Goal: Download file/media

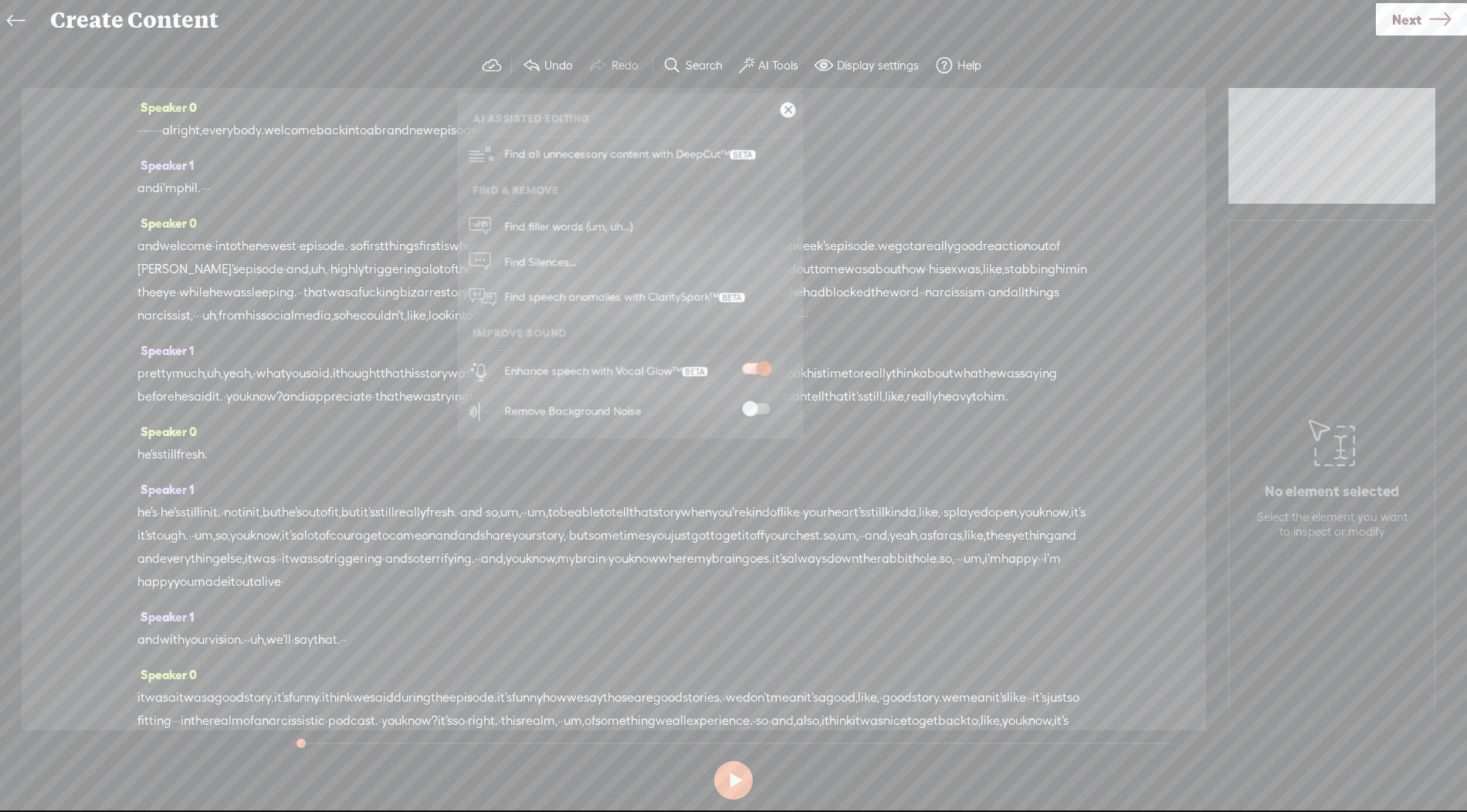
click at [597, 408] on span "chronological" at bounding box center [687, 396] width 78 height 23
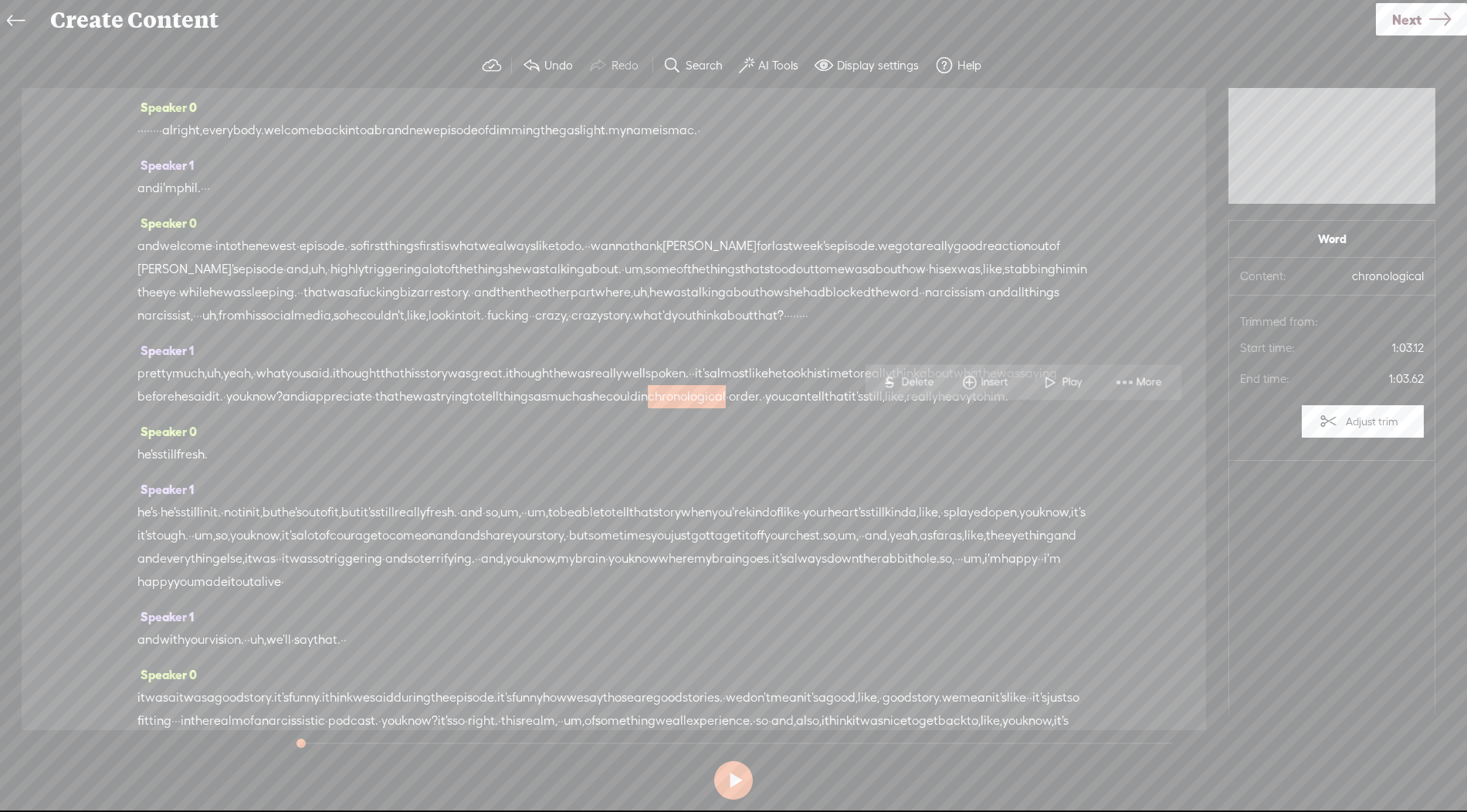
click at [597, 524] on span "that" at bounding box center [641, 512] width 24 height 23
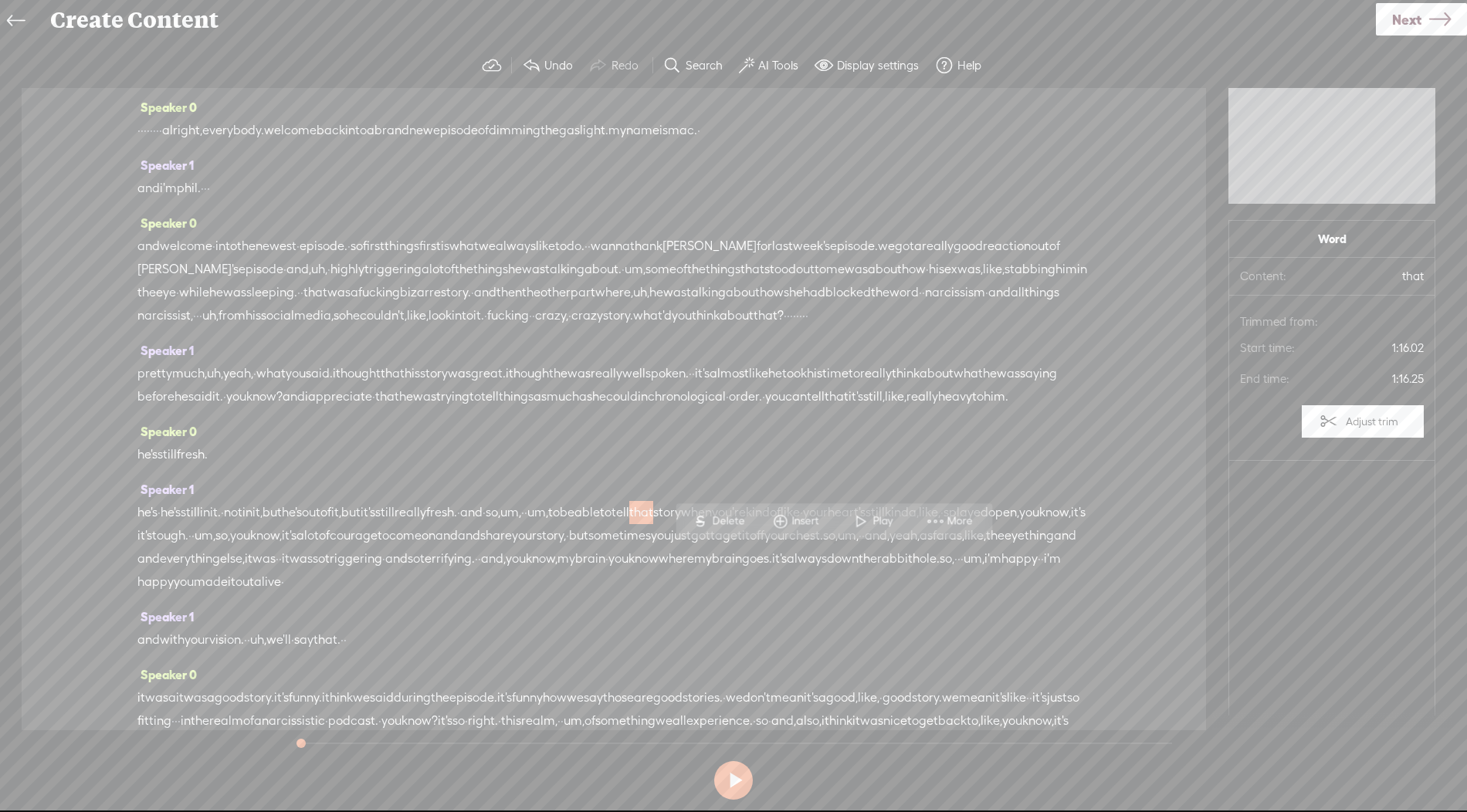
drag, startPoint x: 199, startPoint y: 129, endPoint x: 133, endPoint y: 131, distance: 66.0
click at [133, 131] on div "Speaker 0 · · · · · · · · alright, everybody. welcome back into a brand new epi…" at bounding box center [614, 409] width 1185 height 643
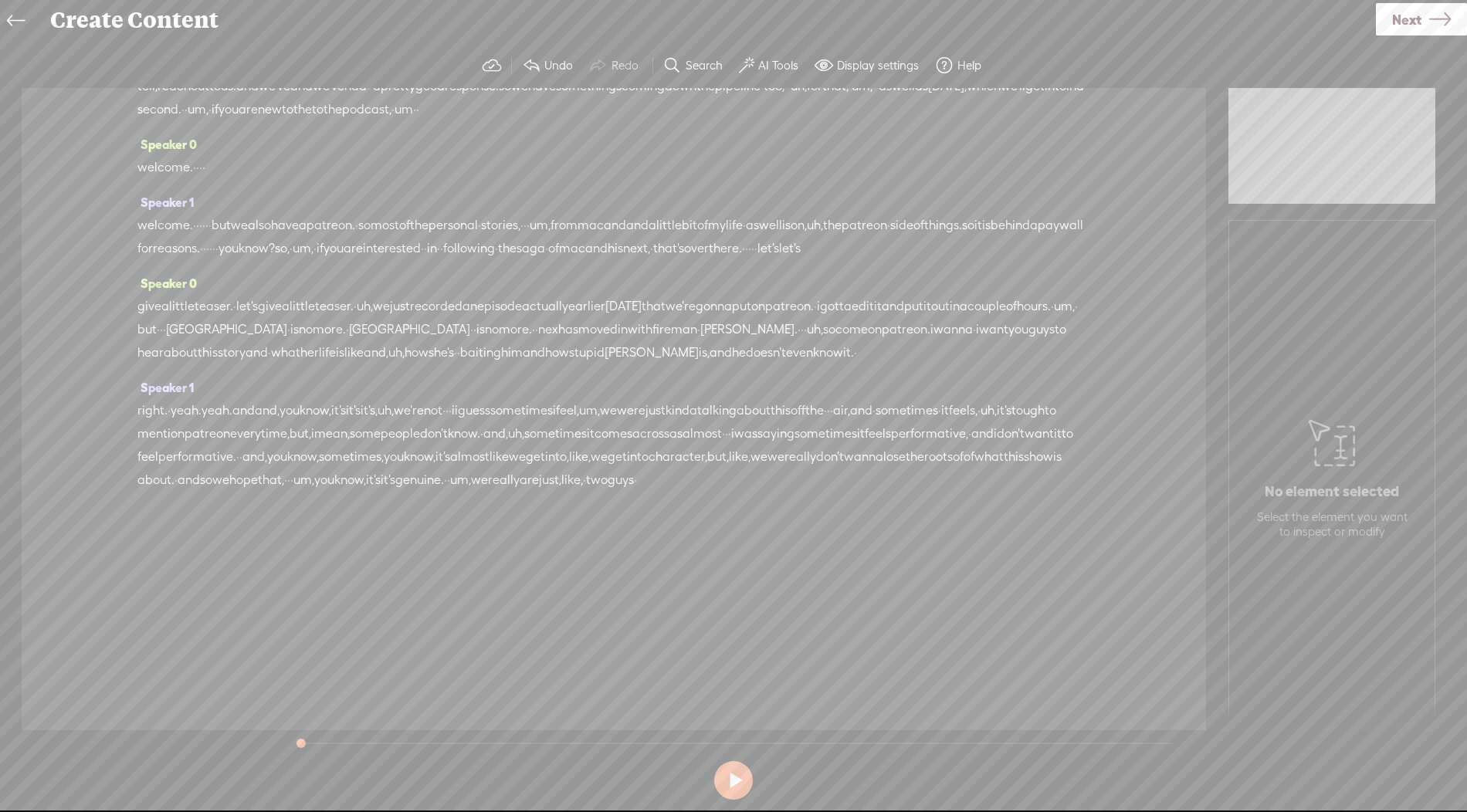
scroll to position [1631, 0]
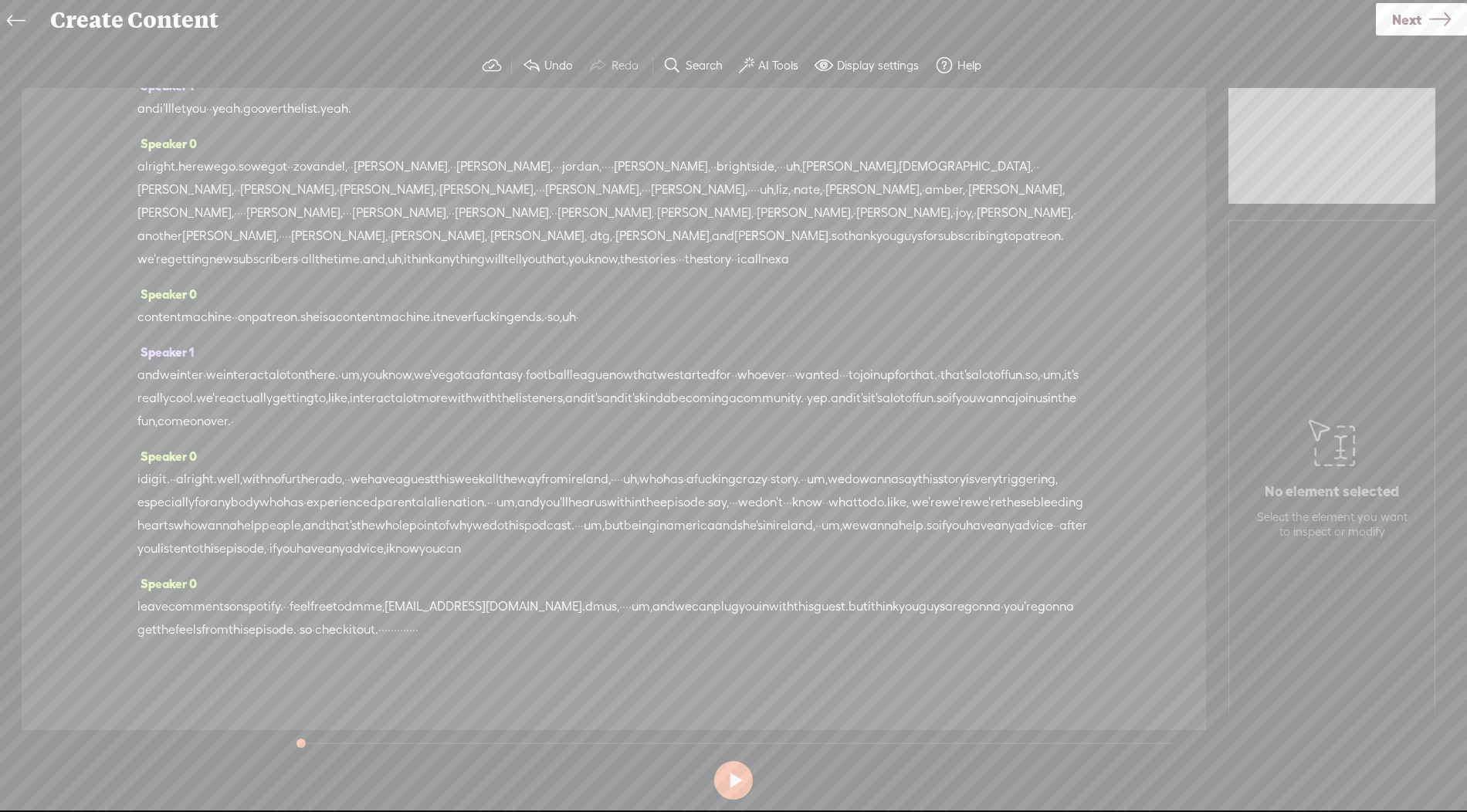
click at [597, 23] on icon at bounding box center [1439, 20] width 21 height 40
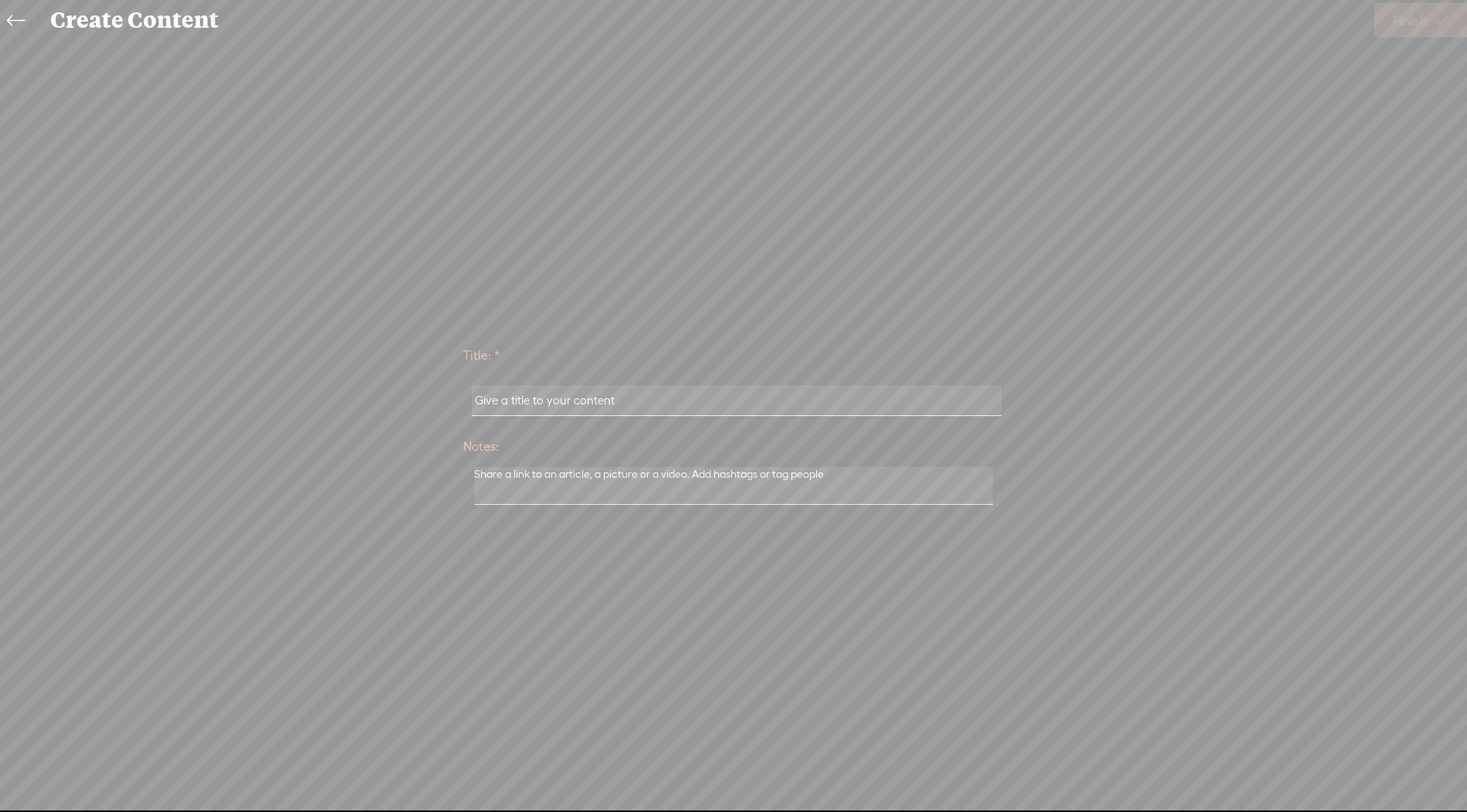
click at [579, 400] on input "text" at bounding box center [737, 400] width 529 height 30
type input "intro"
click at [597, 156] on div "Title: * intro Notes: Save as a draft content Publish: Warning: Narration of yo…" at bounding box center [734, 424] width 1437 height 768
click at [597, 18] on icon at bounding box center [1443, 21] width 14 height 40
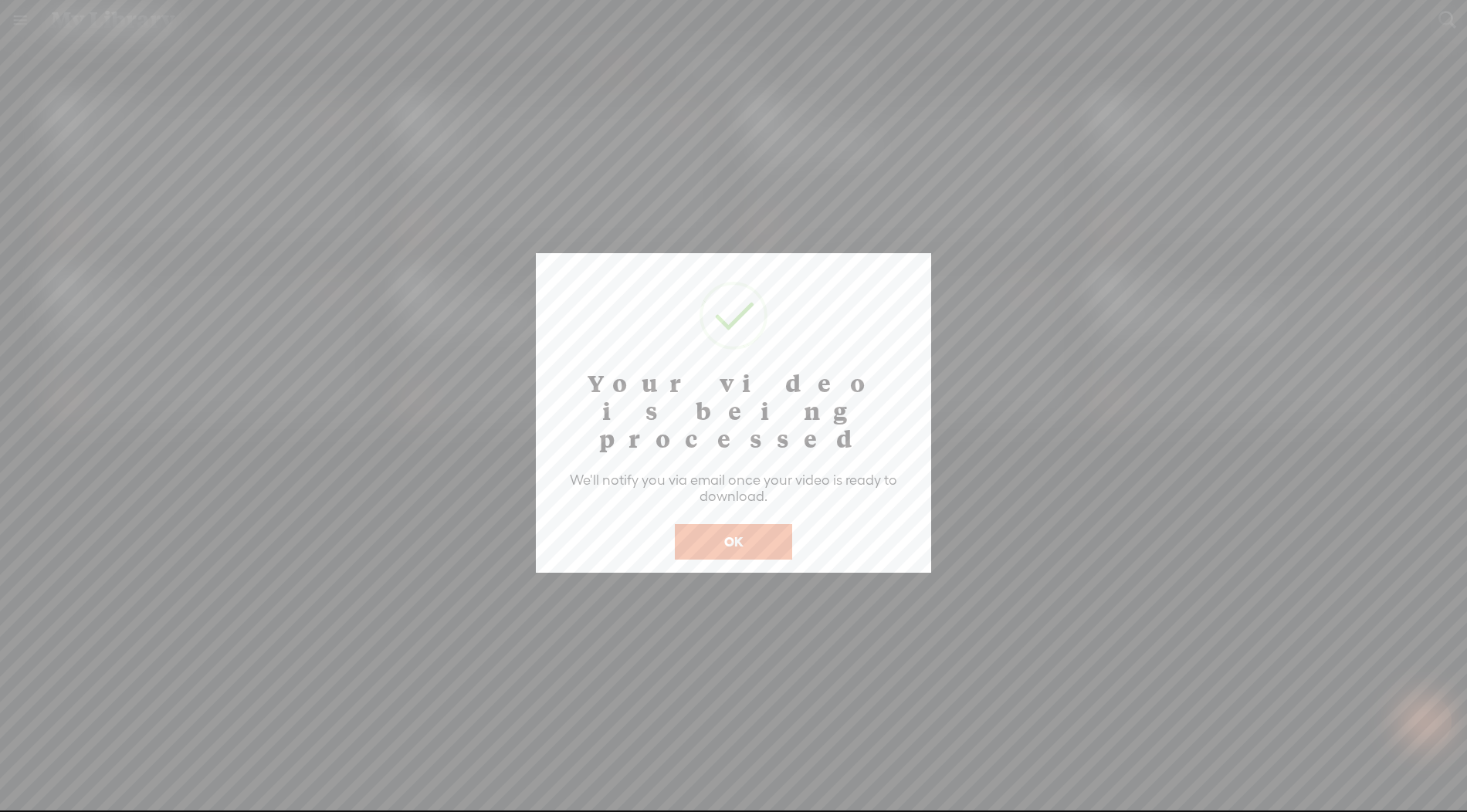
click at [597, 524] on button "OK" at bounding box center [733, 541] width 118 height 35
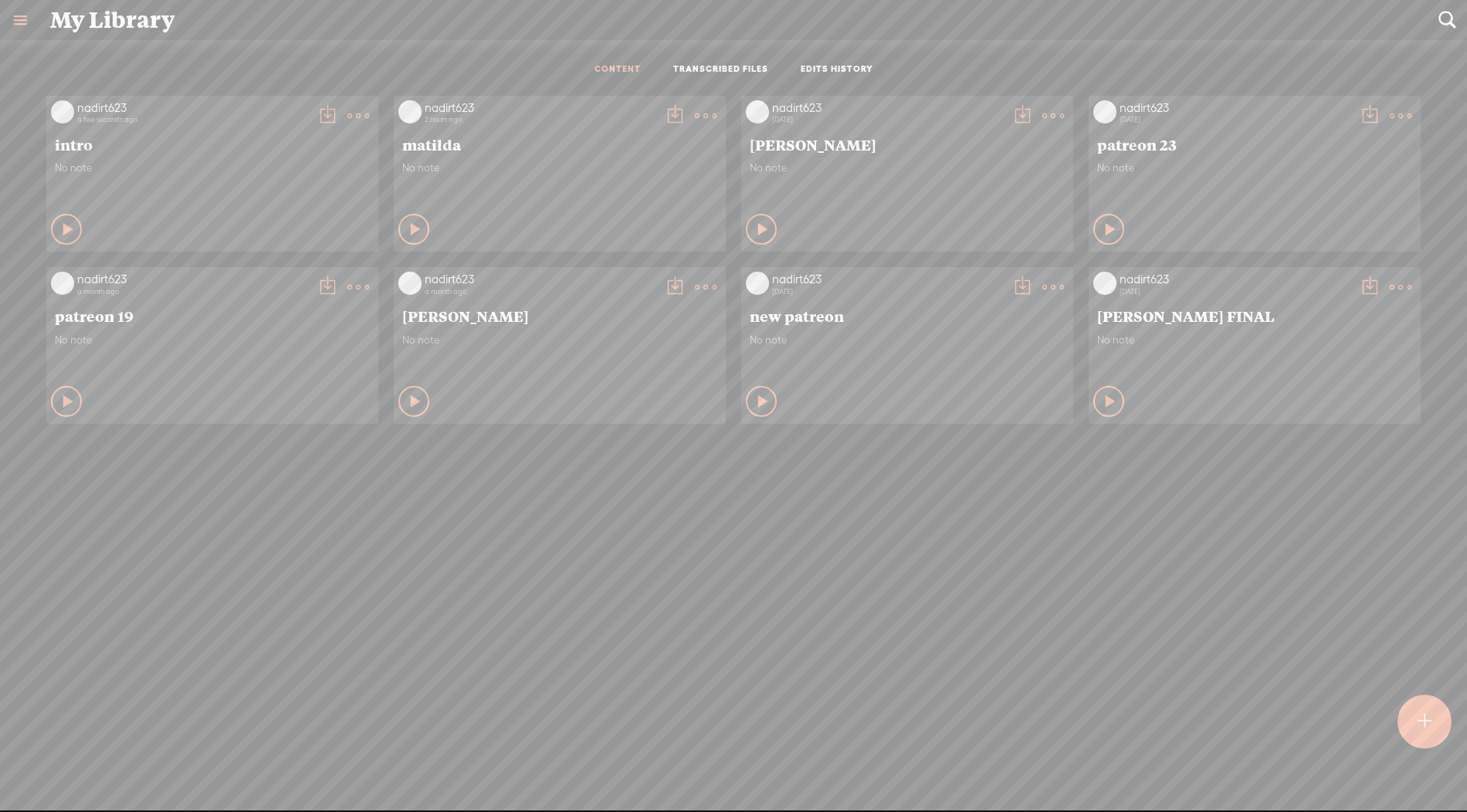
click at [353, 113] on t at bounding box center [358, 115] width 21 height 21
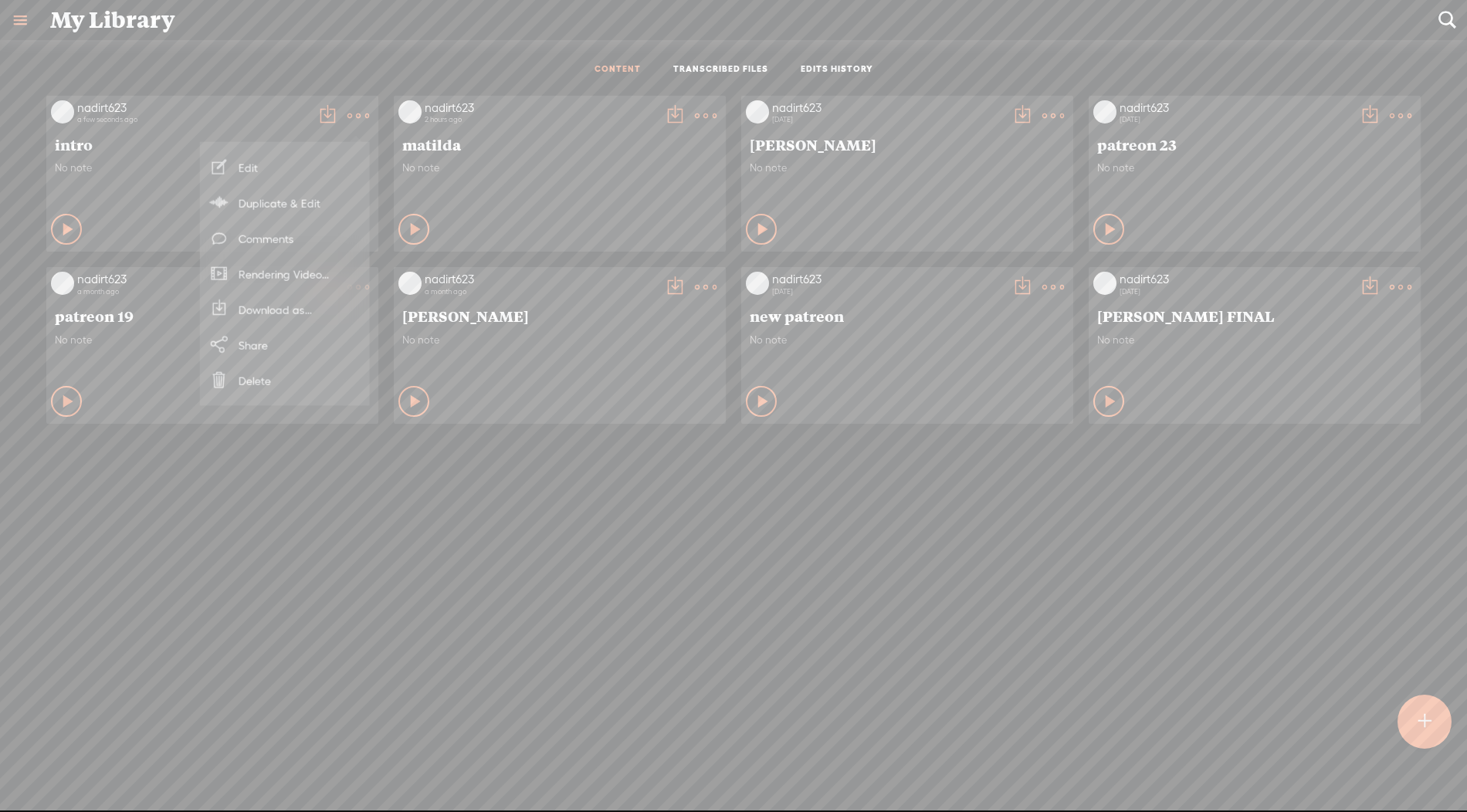
click at [297, 306] on link "Download as..." at bounding box center [285, 309] width 155 height 35
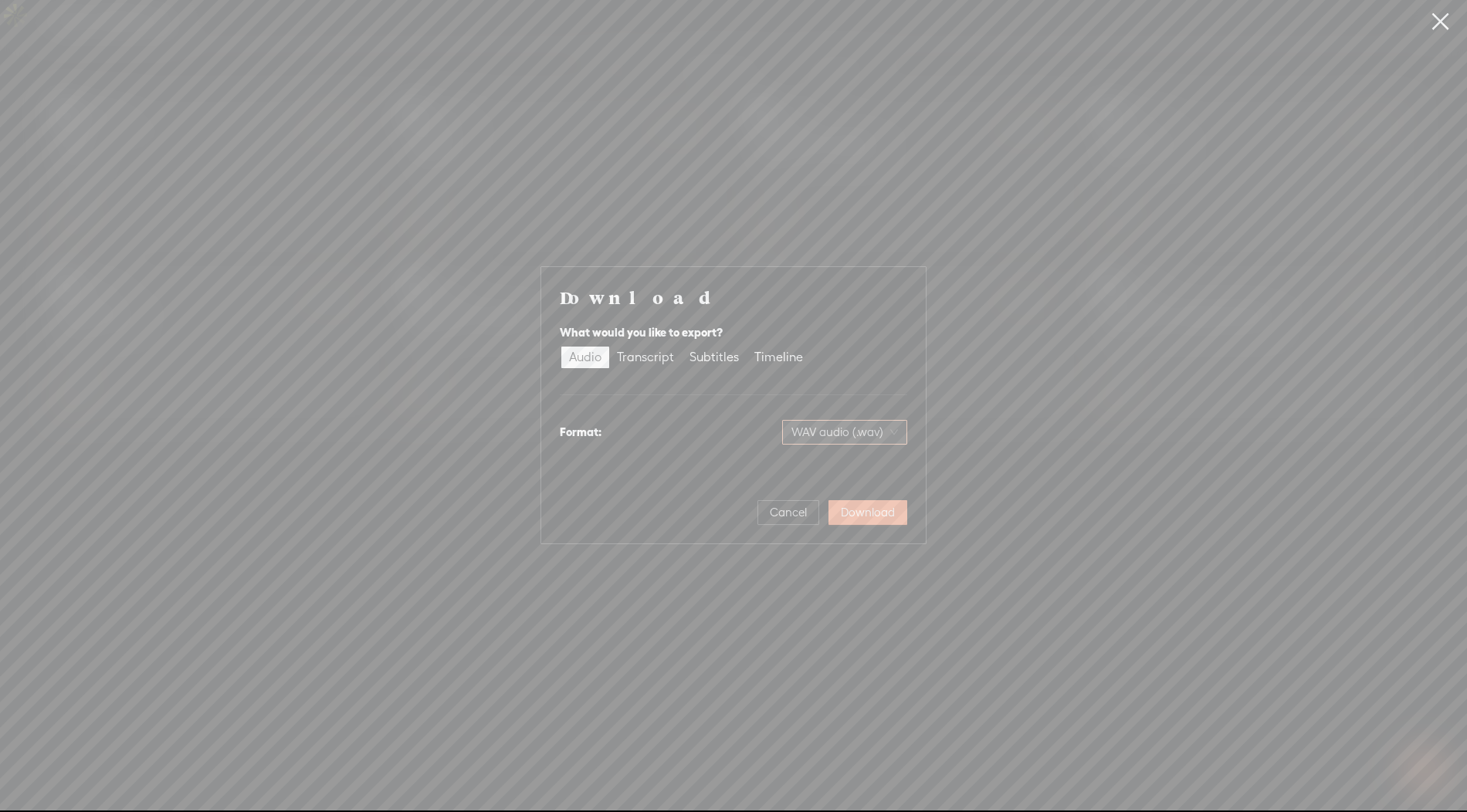
click at [597, 429] on span "WAV audio (.wav)" at bounding box center [845, 432] width 107 height 23
click at [597, 461] on div "MP3 audio (.mp3)" at bounding box center [832, 465] width 125 height 15
click at [597, 519] on span "Download" at bounding box center [868, 513] width 54 height 15
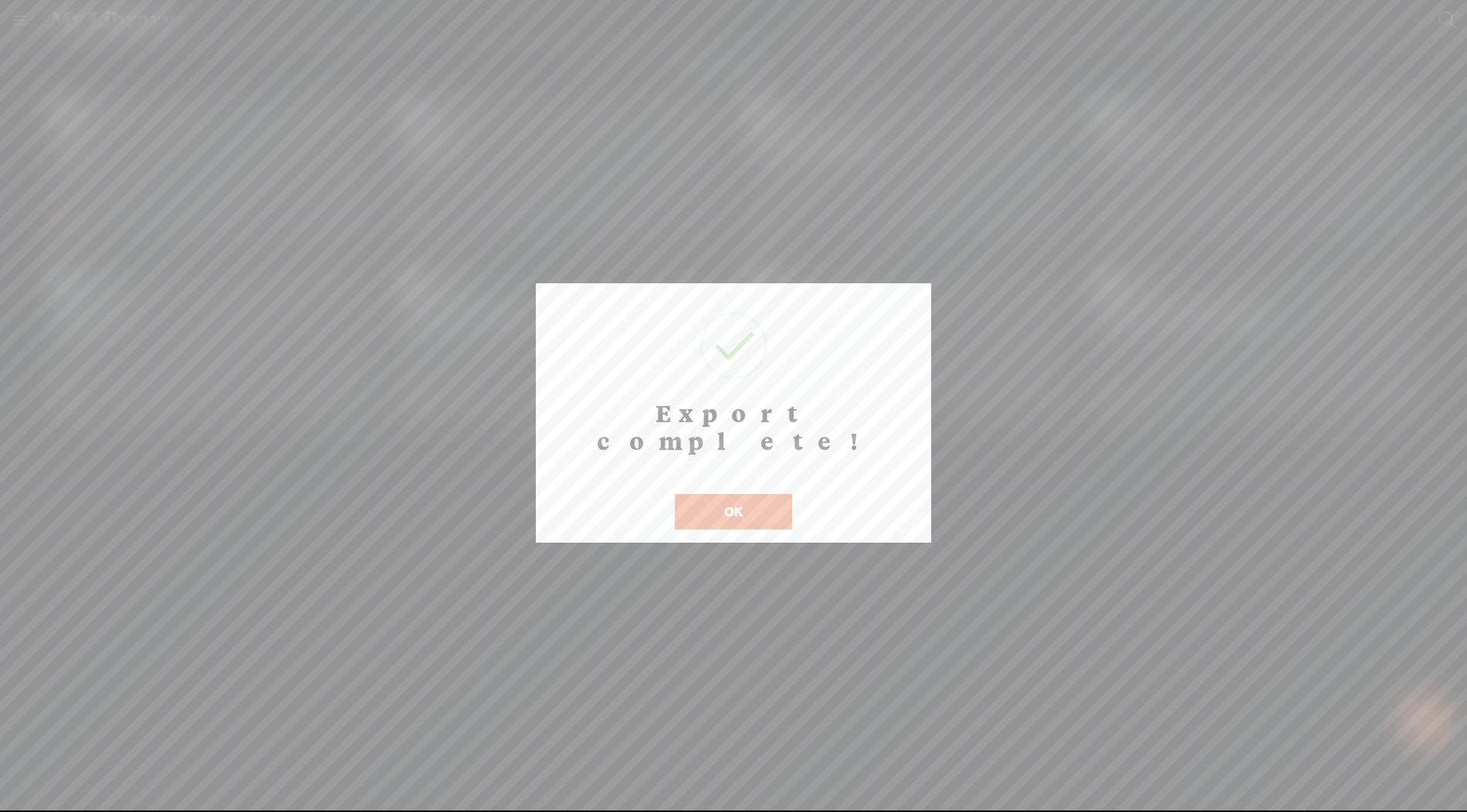
click at [597, 494] on button "OK" at bounding box center [733, 511] width 118 height 35
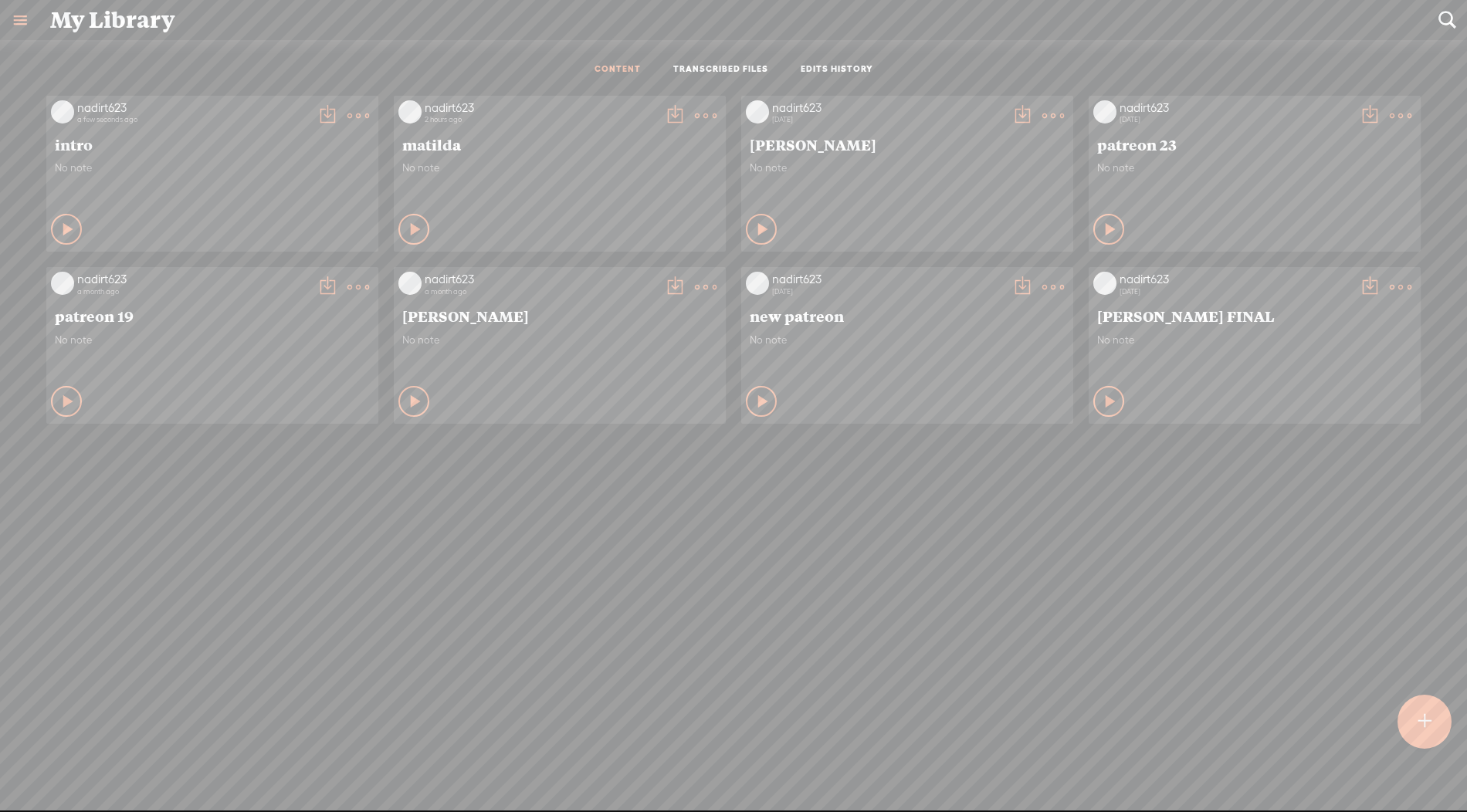
click at [597, 116] on t at bounding box center [706, 115] width 21 height 21
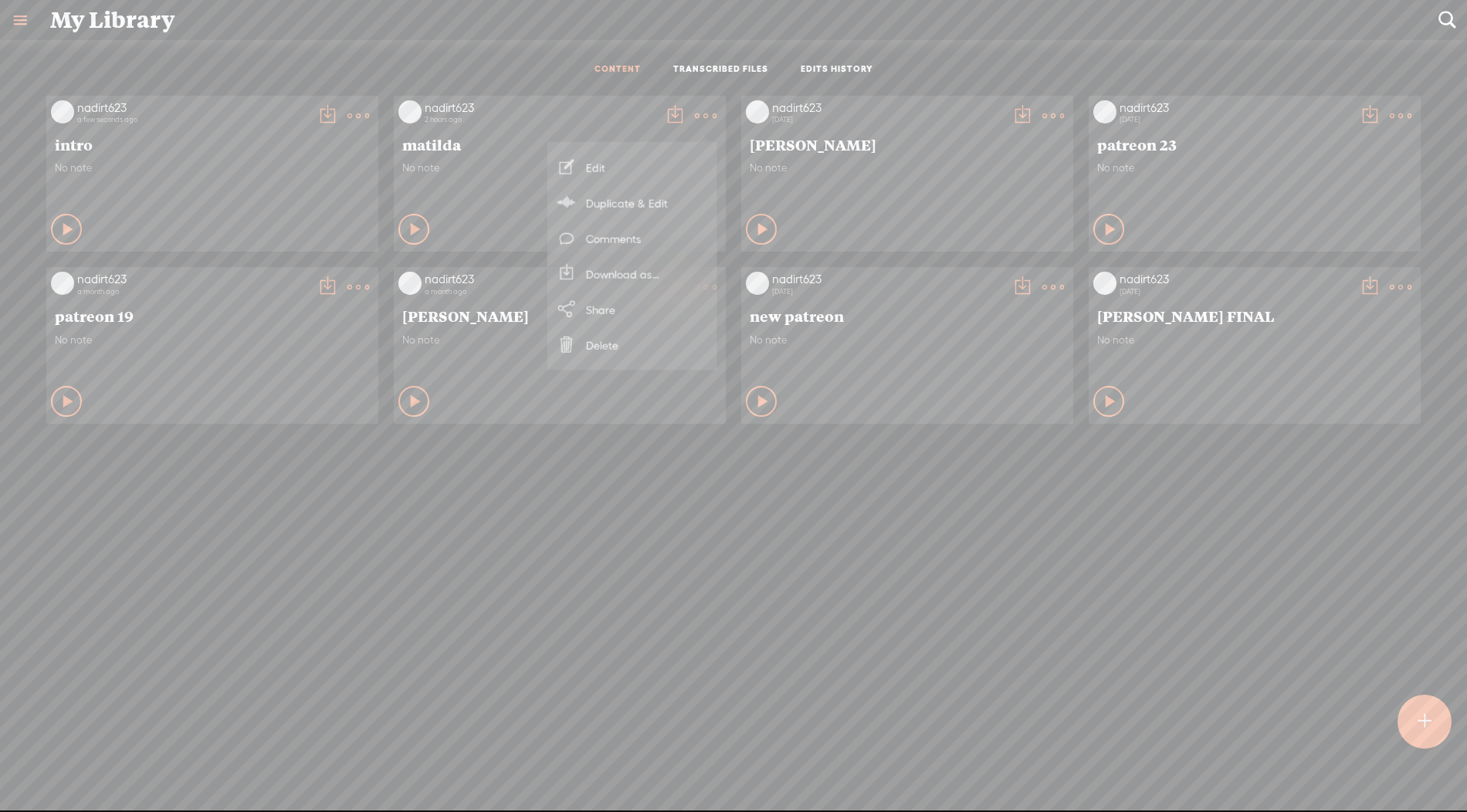
click at [597, 274] on link "Download as..." at bounding box center [633, 273] width 155 height 35
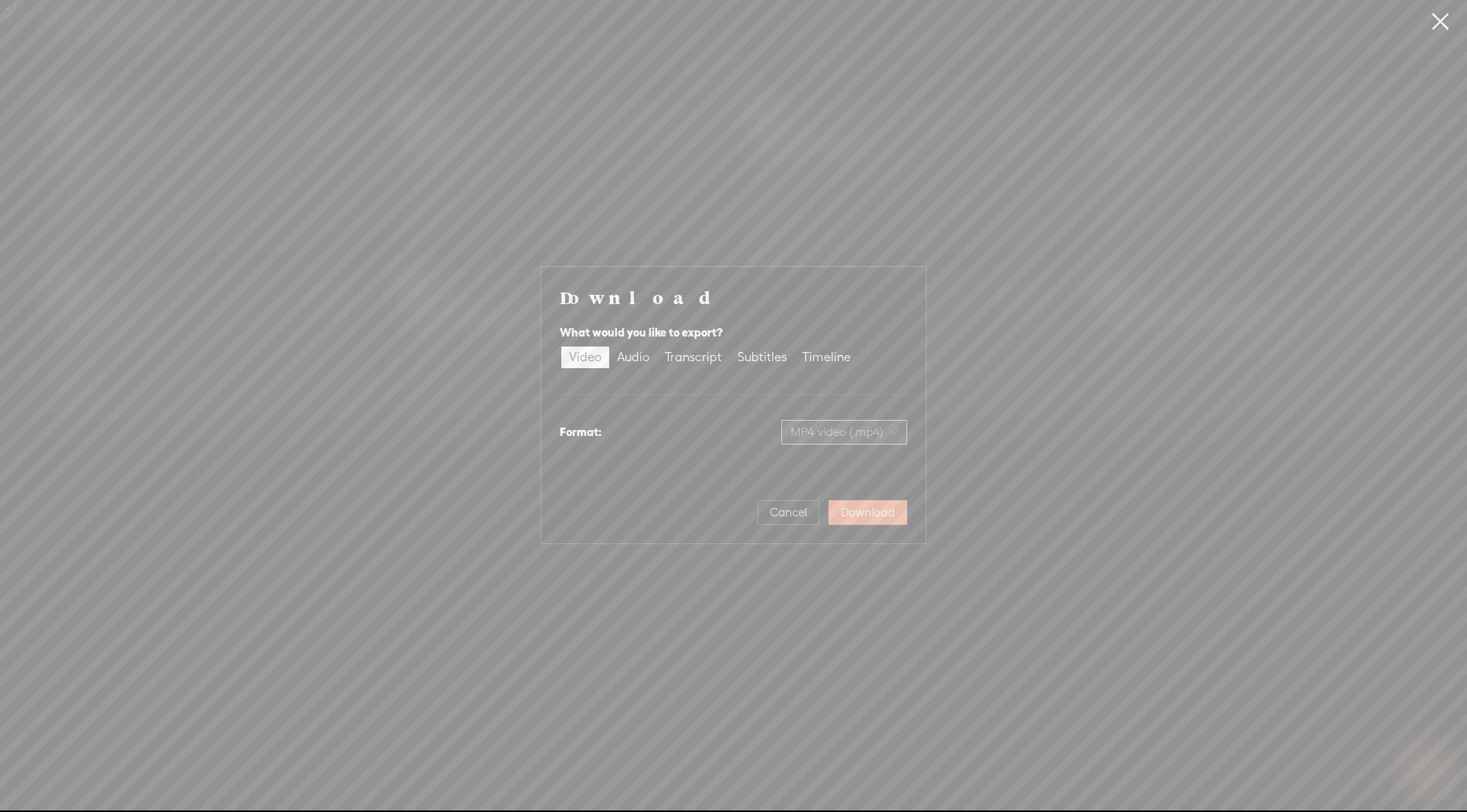
click at [597, 431] on span "MP4 video (.mp4)" at bounding box center [844, 432] width 107 height 23
click at [597, 481] on div "Download What would you like to export? Video Audio Transcript Subtitles Timeli…" at bounding box center [734, 406] width 347 height 240
click at [597, 521] on button "Cancel" at bounding box center [789, 512] width 62 height 25
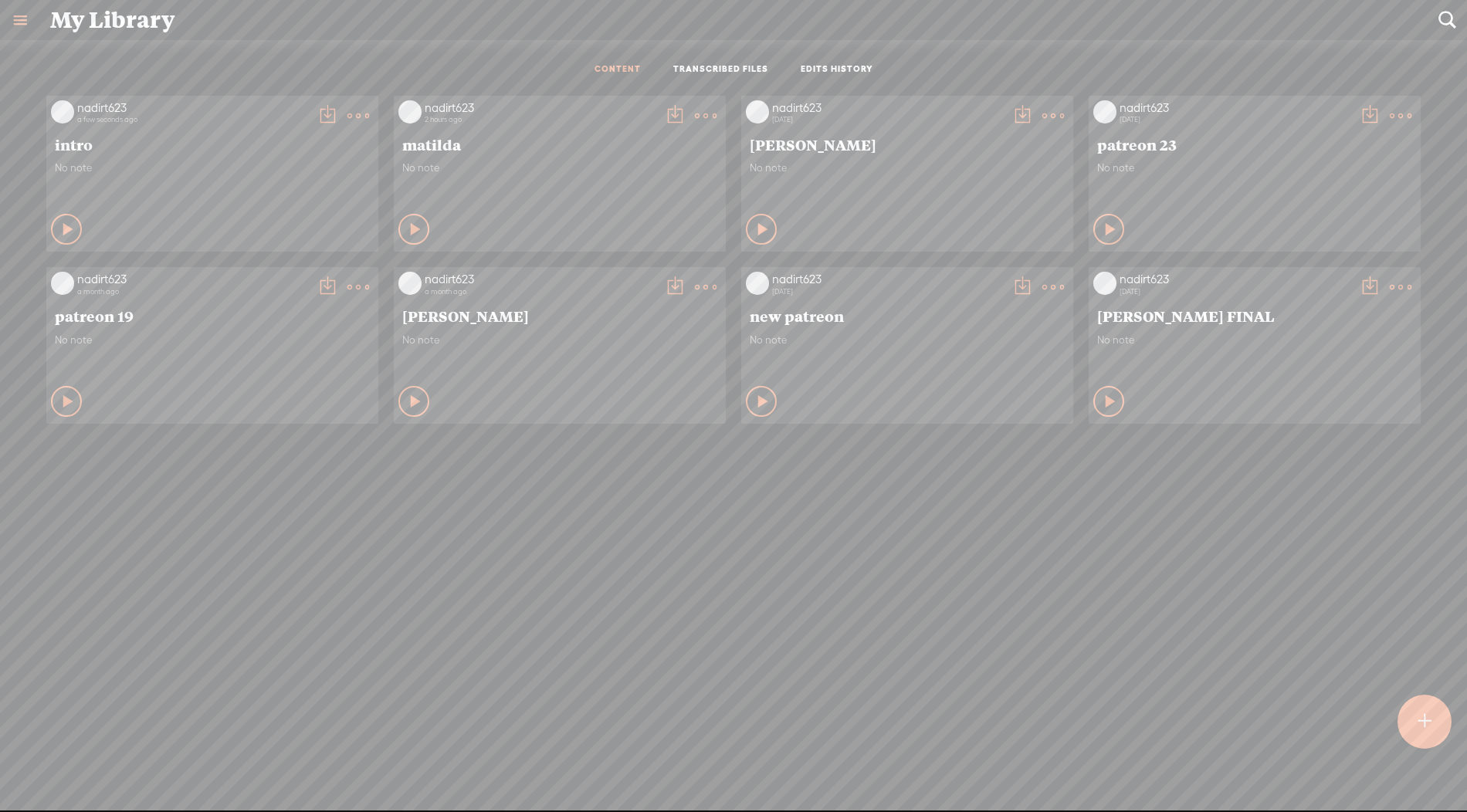
click at [529, 149] on span "matilda" at bounding box center [559, 144] width 315 height 19
click at [597, 112] on t at bounding box center [675, 115] width 21 height 21
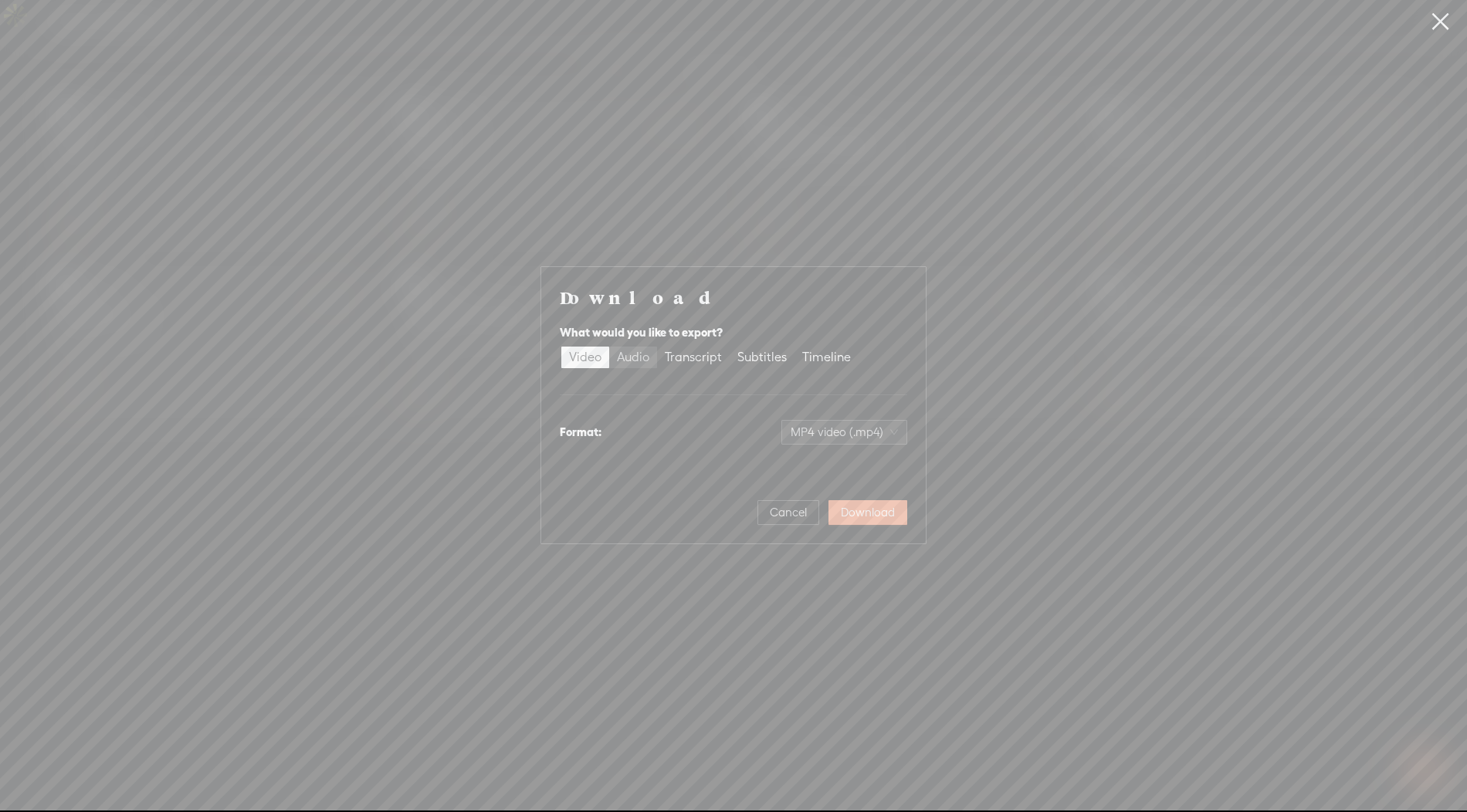
click at [597, 362] on div "Audio" at bounding box center [633, 357] width 33 height 21
click at [597, 346] on input "Audio" at bounding box center [609, 346] width 0 height 0
click at [597, 433] on span "WAV audio (.wav)" at bounding box center [845, 432] width 107 height 23
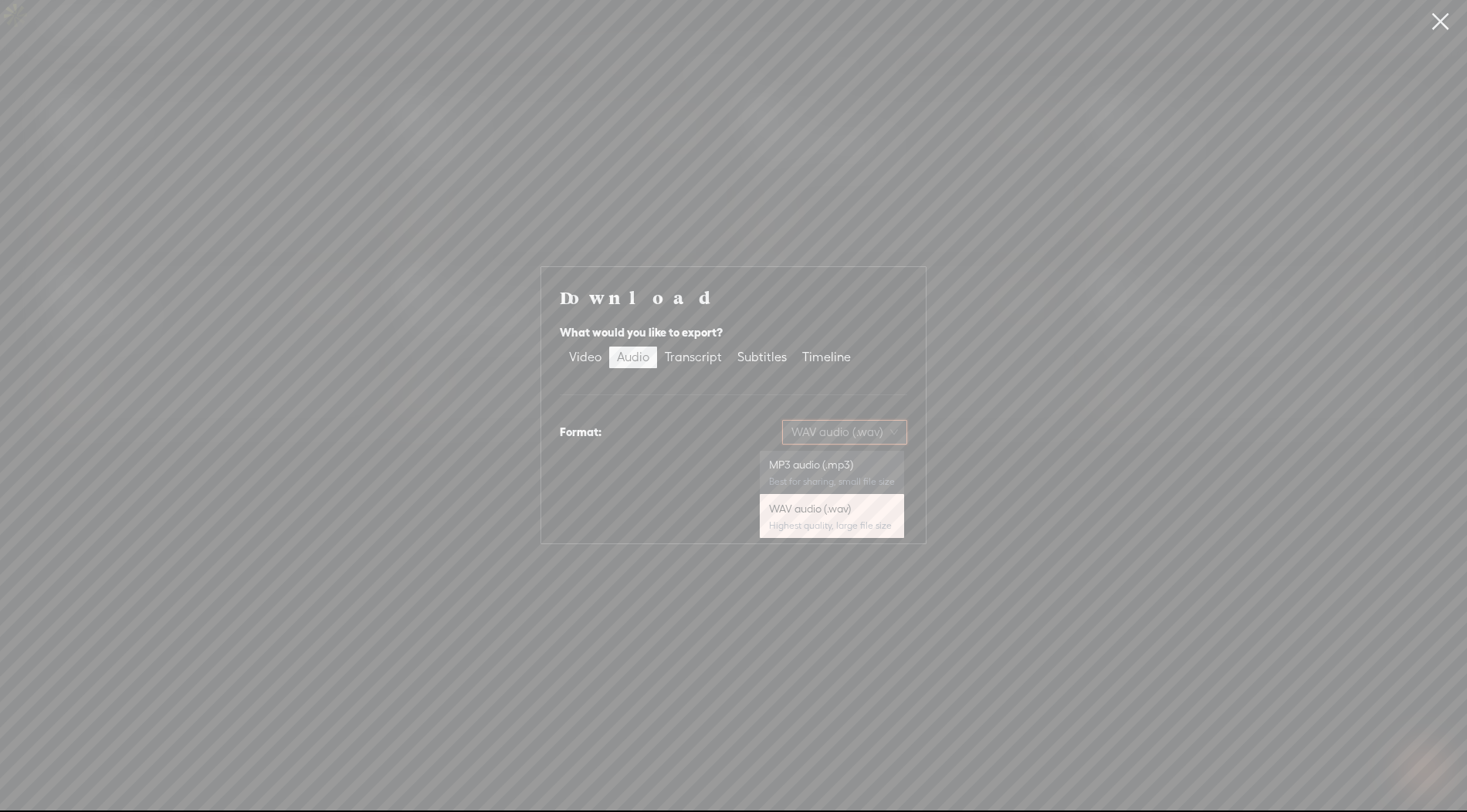
click at [597, 472] on div "MP3 audio (.mp3)" at bounding box center [832, 465] width 125 height 15
click at [597, 518] on span "Download" at bounding box center [868, 513] width 54 height 15
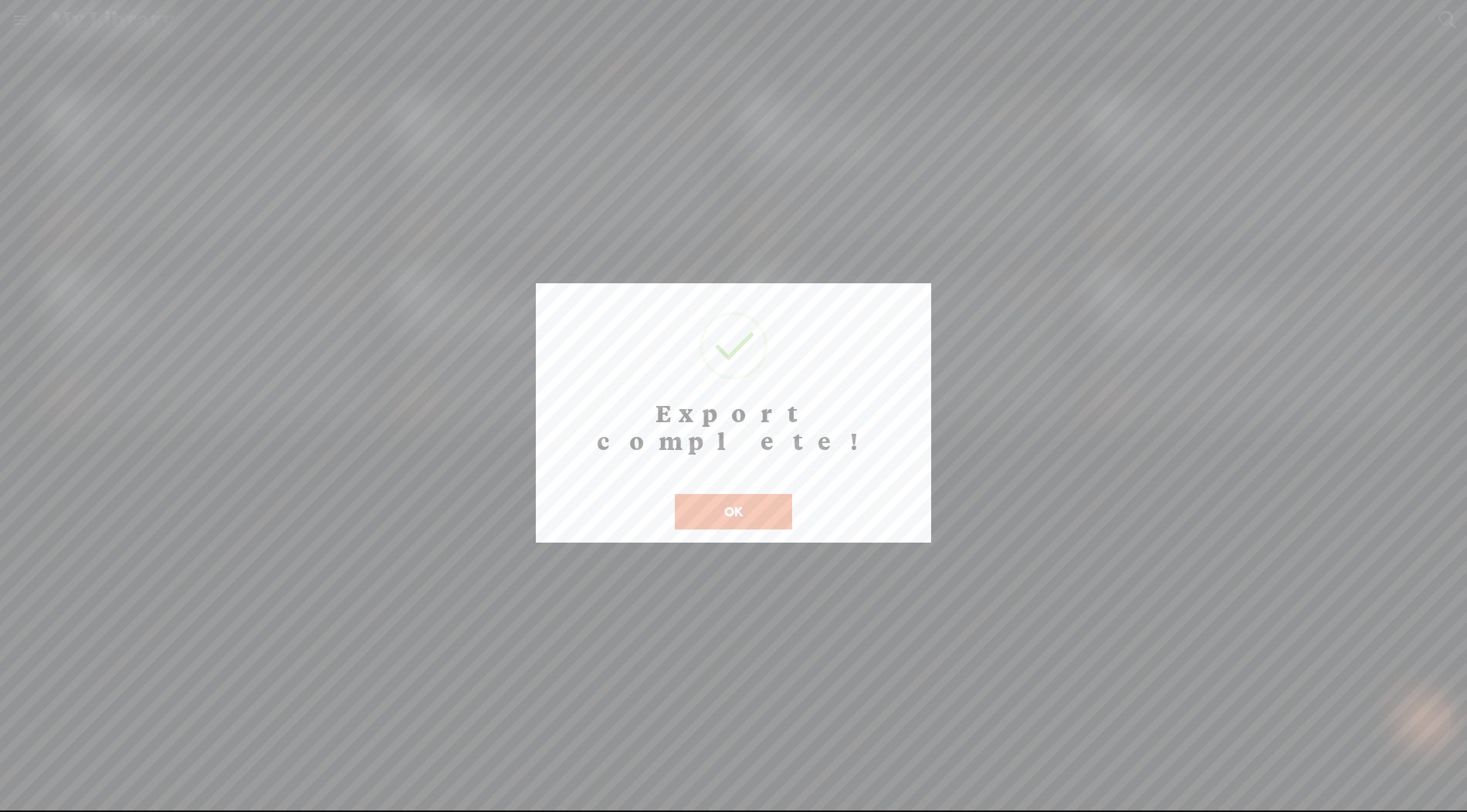
click at [597, 494] on button "OK" at bounding box center [733, 511] width 118 height 35
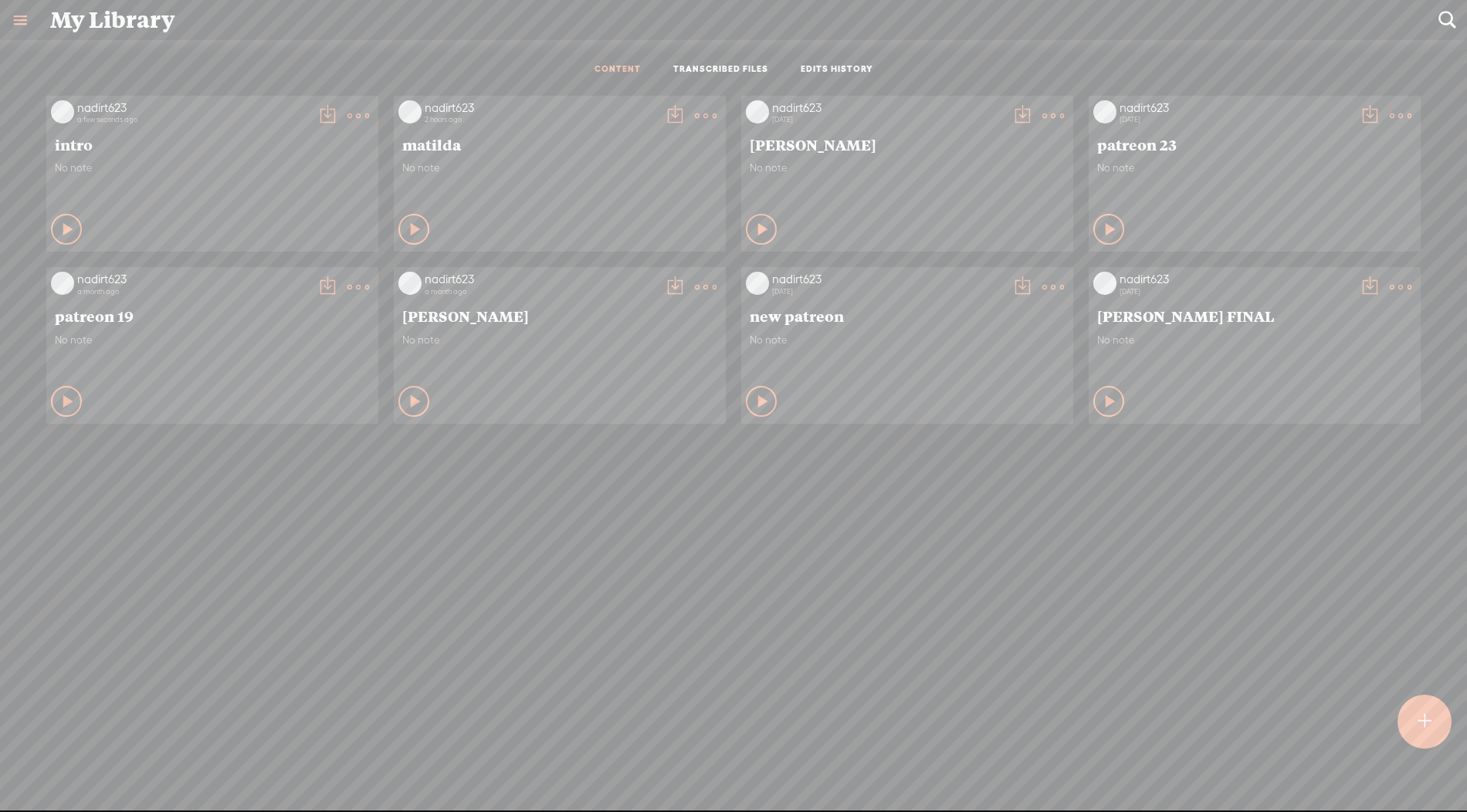
click at [597, 108] on t at bounding box center [706, 115] width 21 height 21
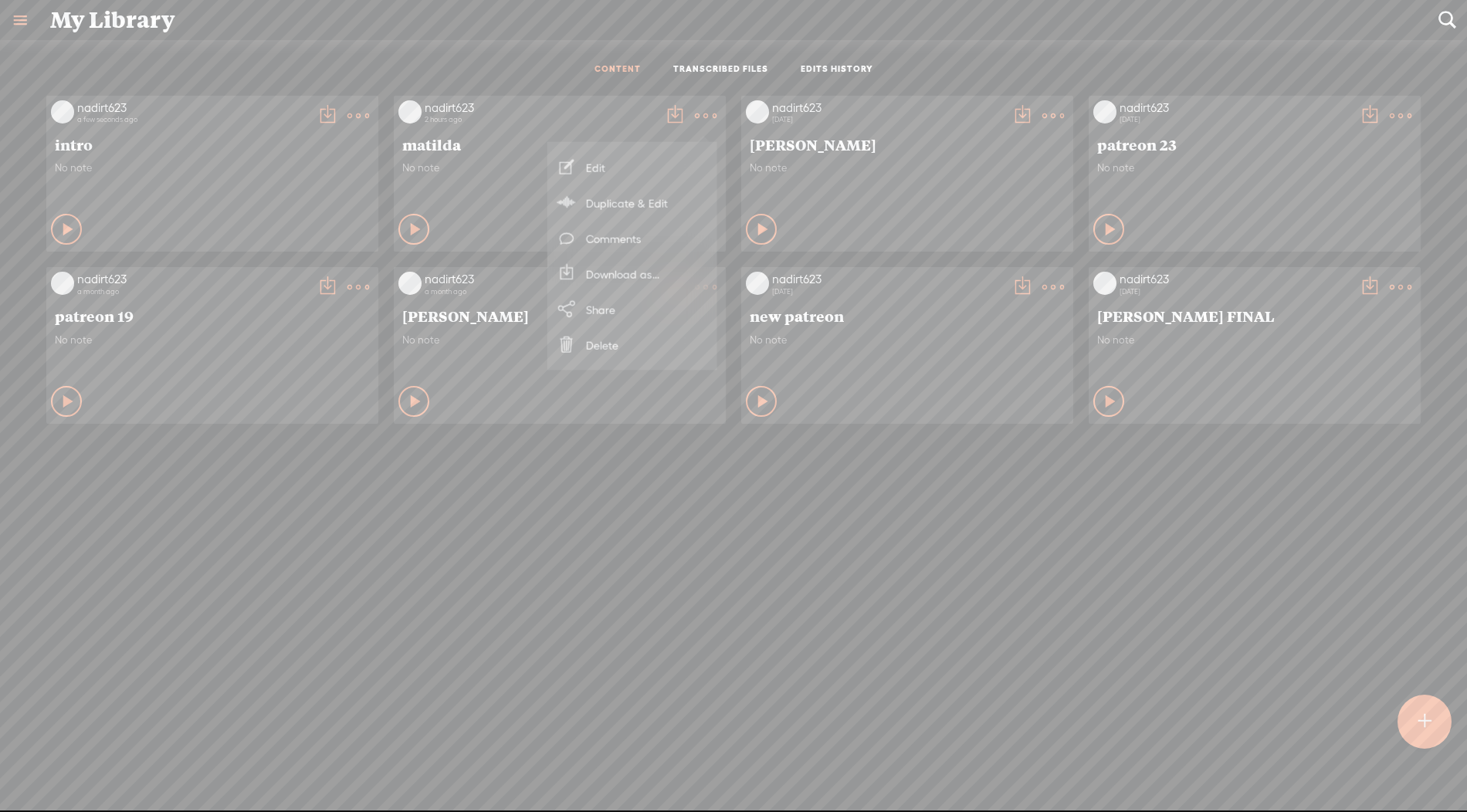
click at [597, 282] on link "Download as..." at bounding box center [633, 273] width 155 height 35
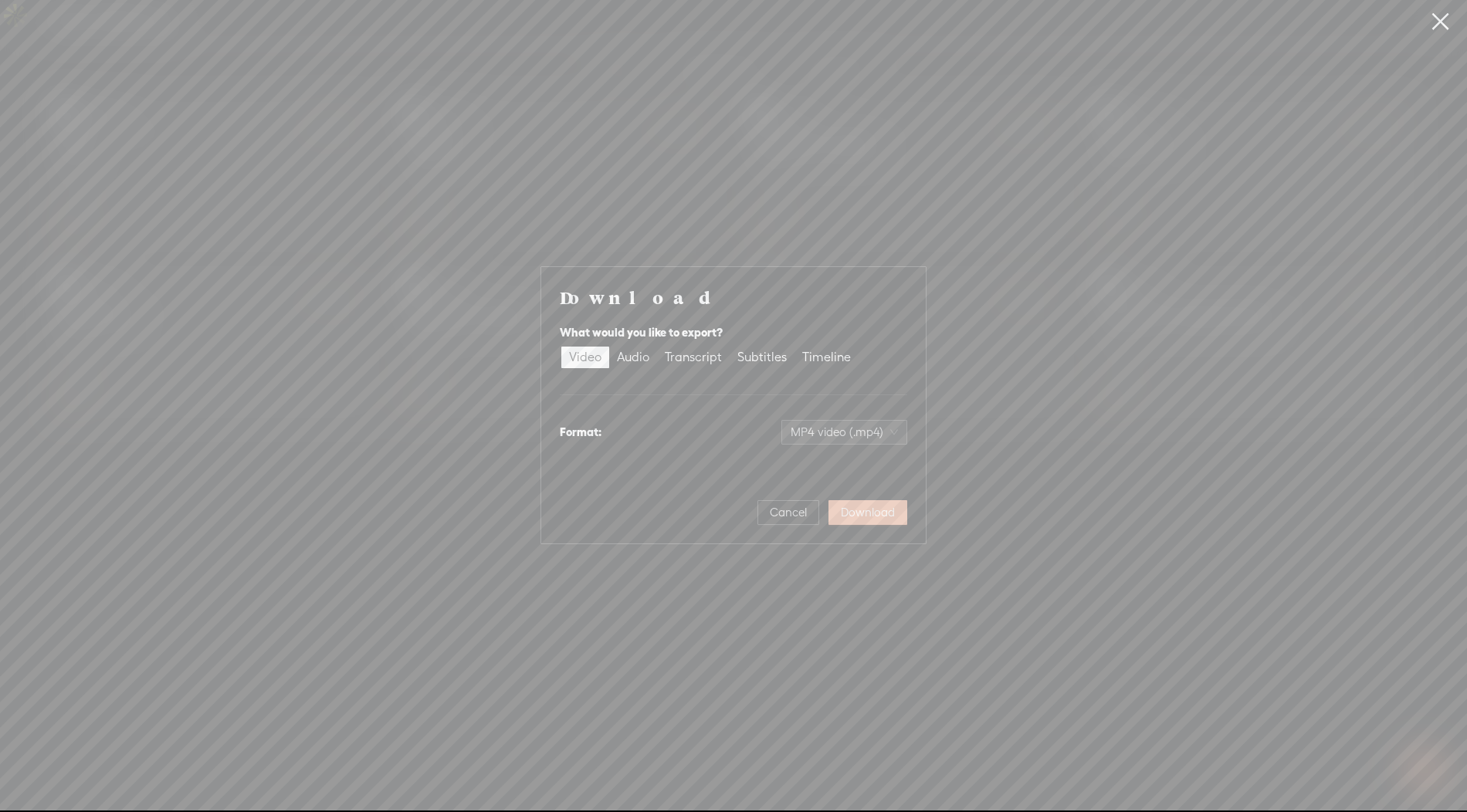
click at [597, 520] on button "Download" at bounding box center [868, 512] width 79 height 25
